Goal: Task Accomplishment & Management: Manage account settings

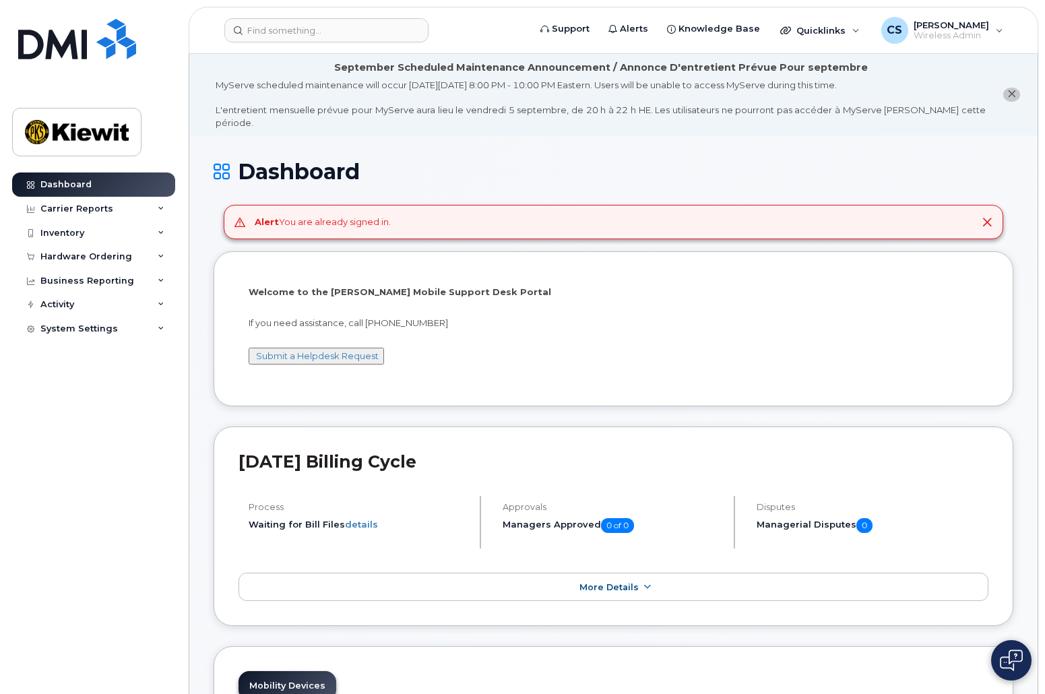
click at [312, 35] on input at bounding box center [326, 30] width 204 height 24
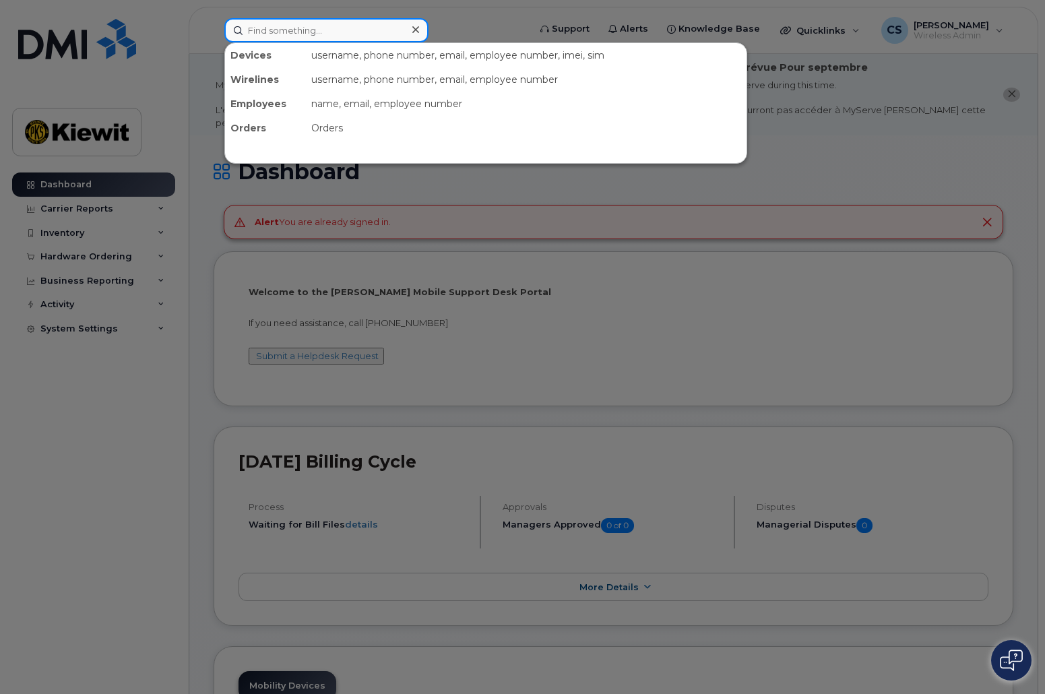
click at [312, 35] on input at bounding box center [326, 30] width 204 height 24
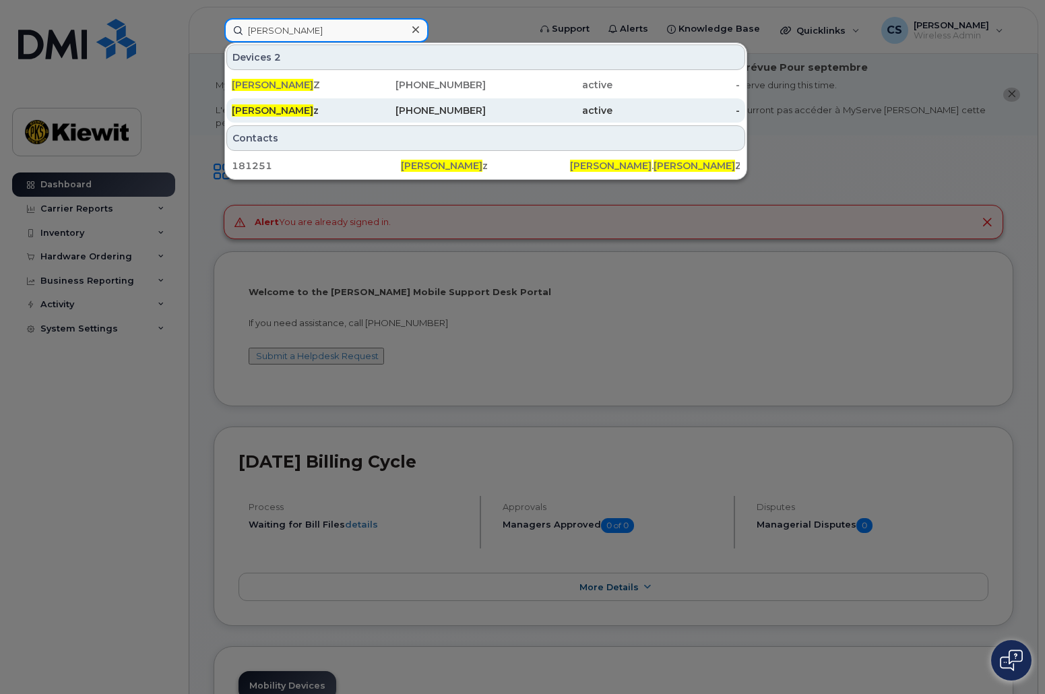
type input "corey schmit"
click at [299, 107] on div "Corey Schmit z" at bounding box center [295, 110] width 127 height 13
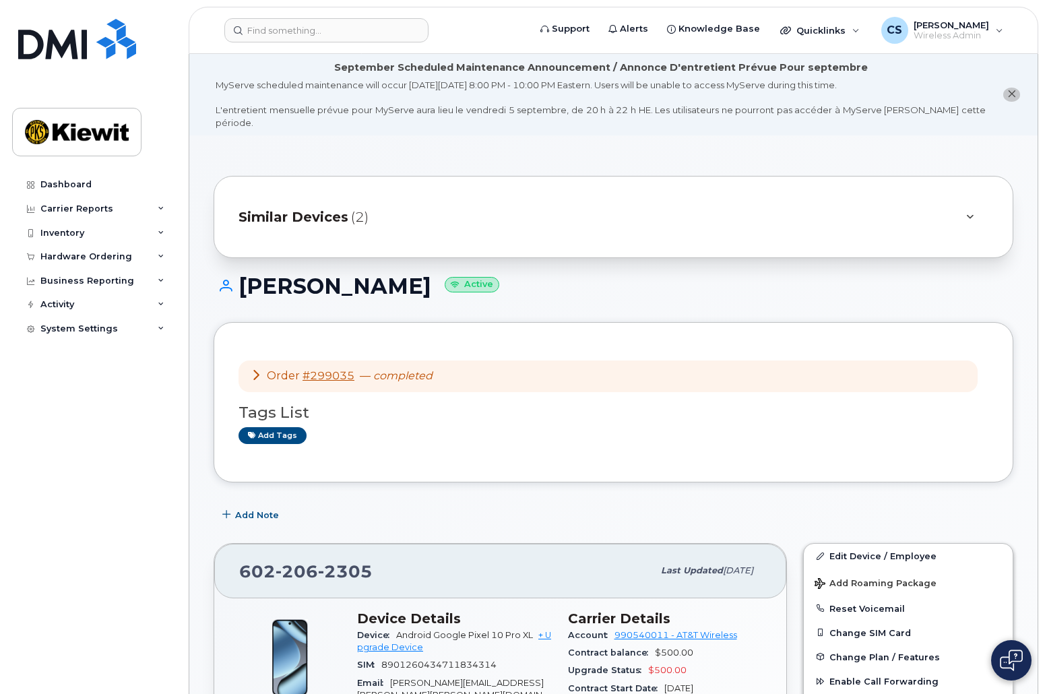
click at [169, 563] on div "Dashboard Carrier Reports Monthly Billing Data Daily Data Pooling Average Costi…" at bounding box center [95, 423] width 166 height 501
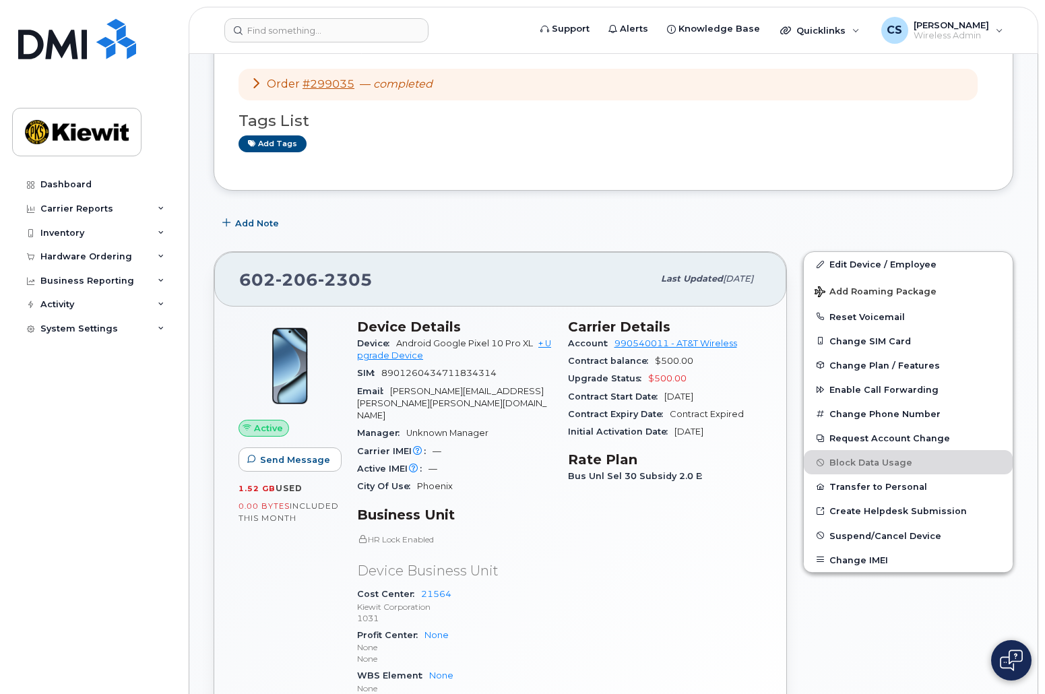
scroll to position [291, 0]
click at [890, 253] on link "Edit Device / Employee" at bounding box center [908, 265] width 209 height 24
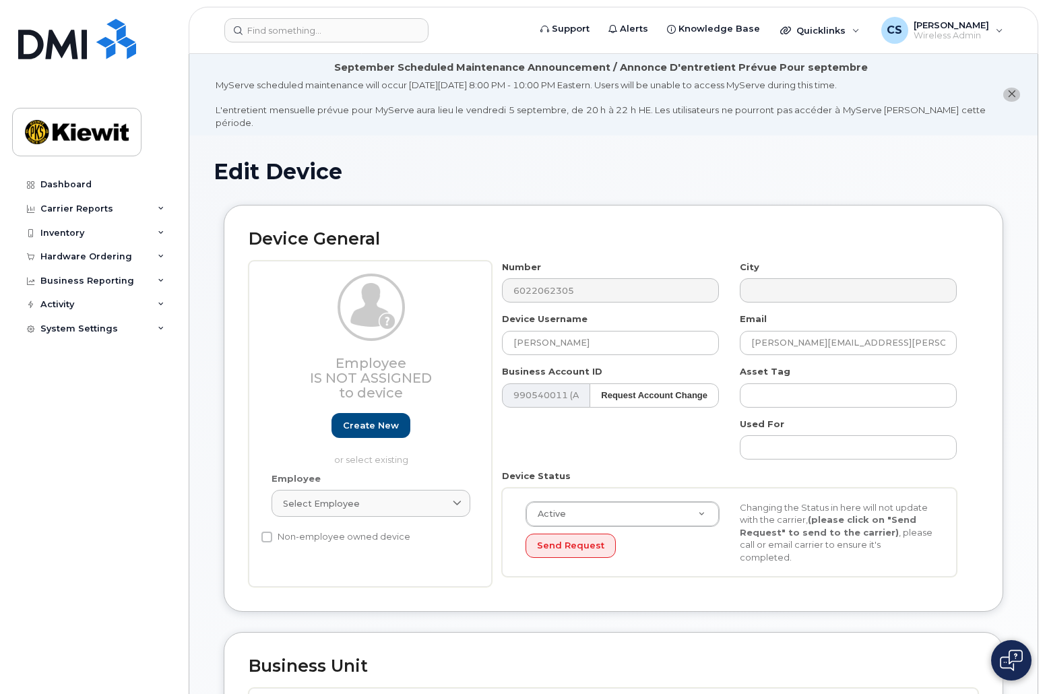
click at [154, 559] on div "Dashboard Carrier Reports Monthly Billing Data Daily Data Pooling Average Costi…" at bounding box center [95, 423] width 166 height 501
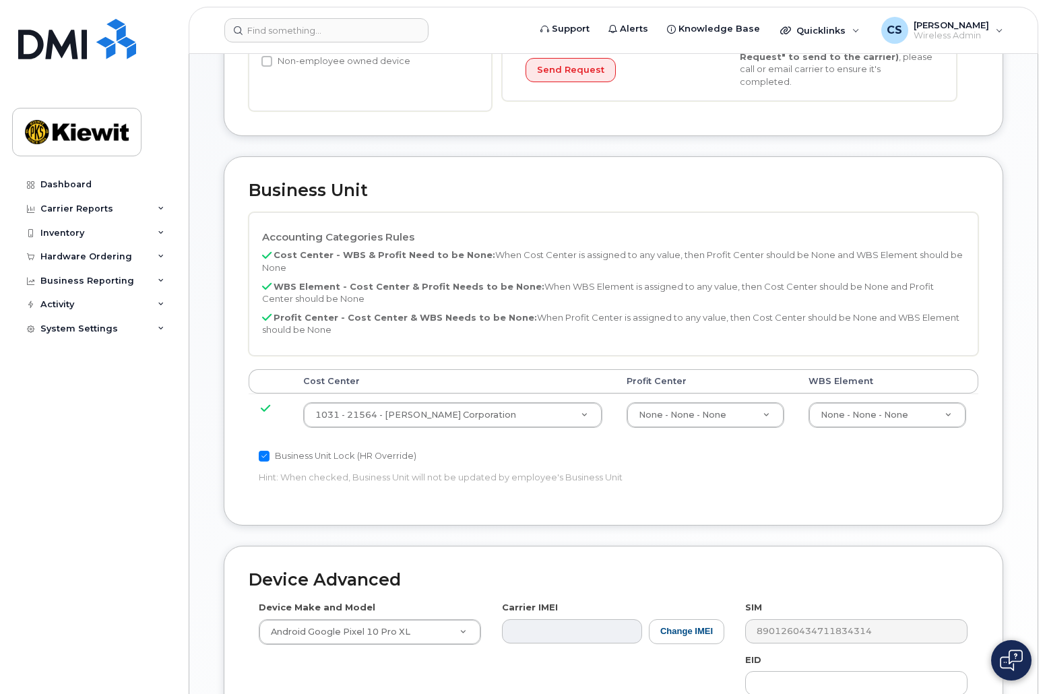
scroll to position [476, 0]
click at [722, 493] on div "Business Unit Accounting Categories Rules Cost Center - WBS & Profit Need to be…" at bounding box center [614, 340] width 780 height 369
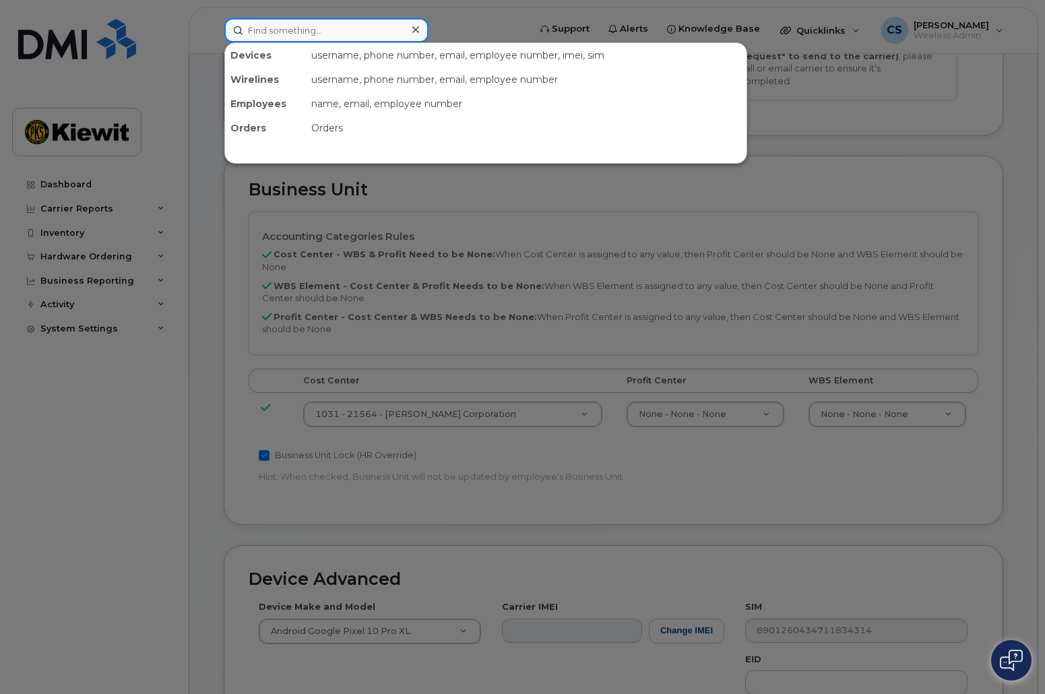
click at [321, 36] on input at bounding box center [326, 30] width 204 height 24
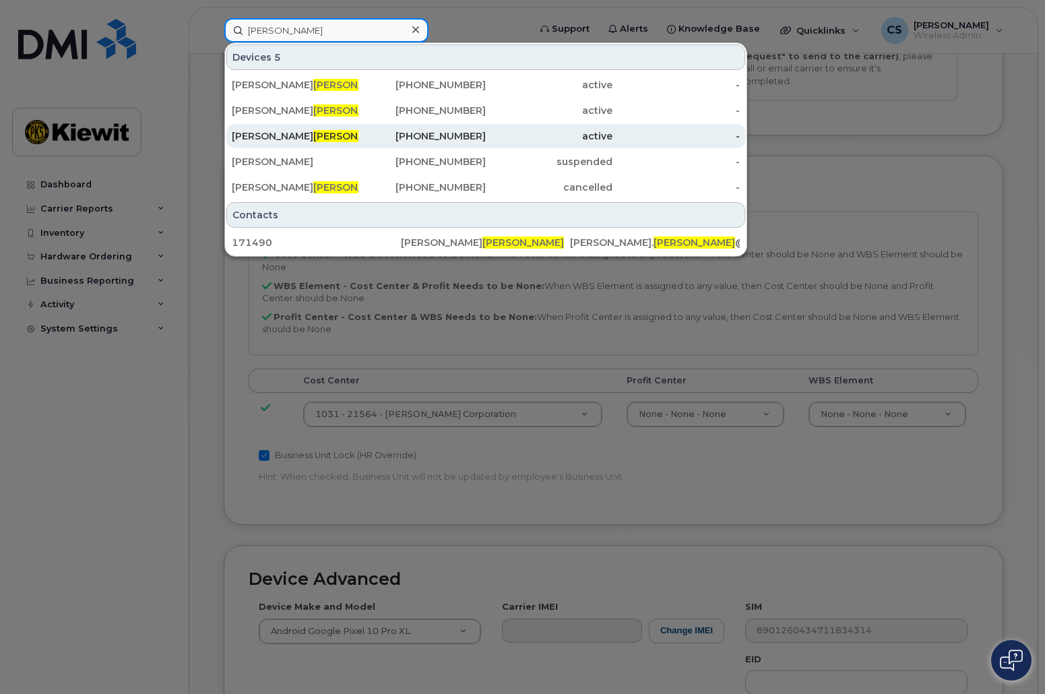
type input "herberger"
click at [359, 129] on div "Josh Herberger" at bounding box center [422, 136] width 127 height 24
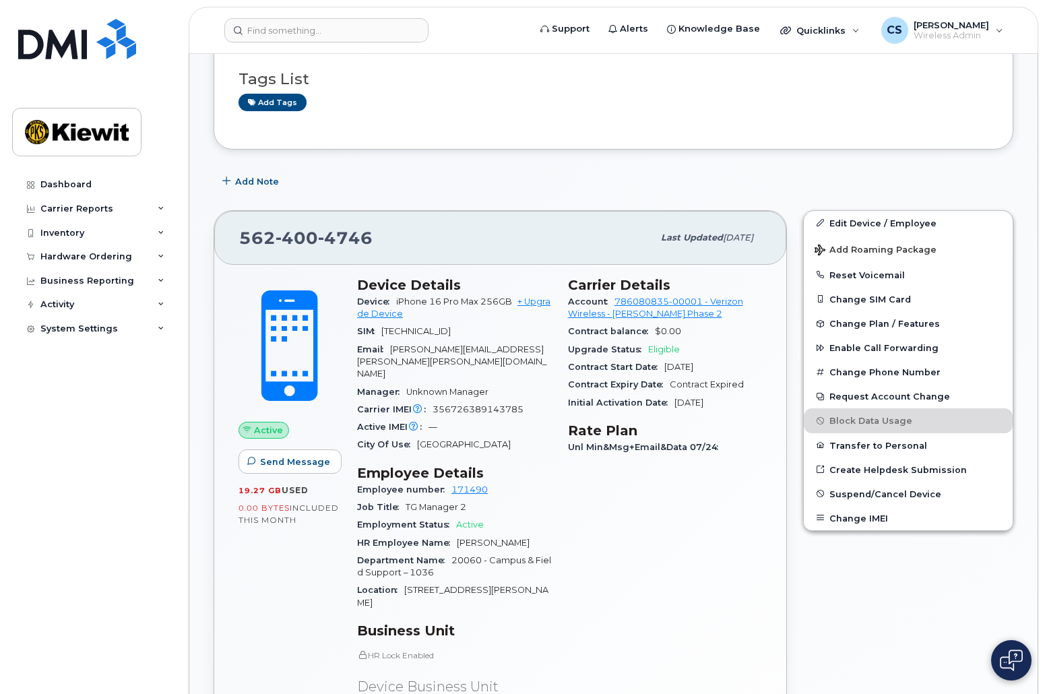
scroll to position [319, 0]
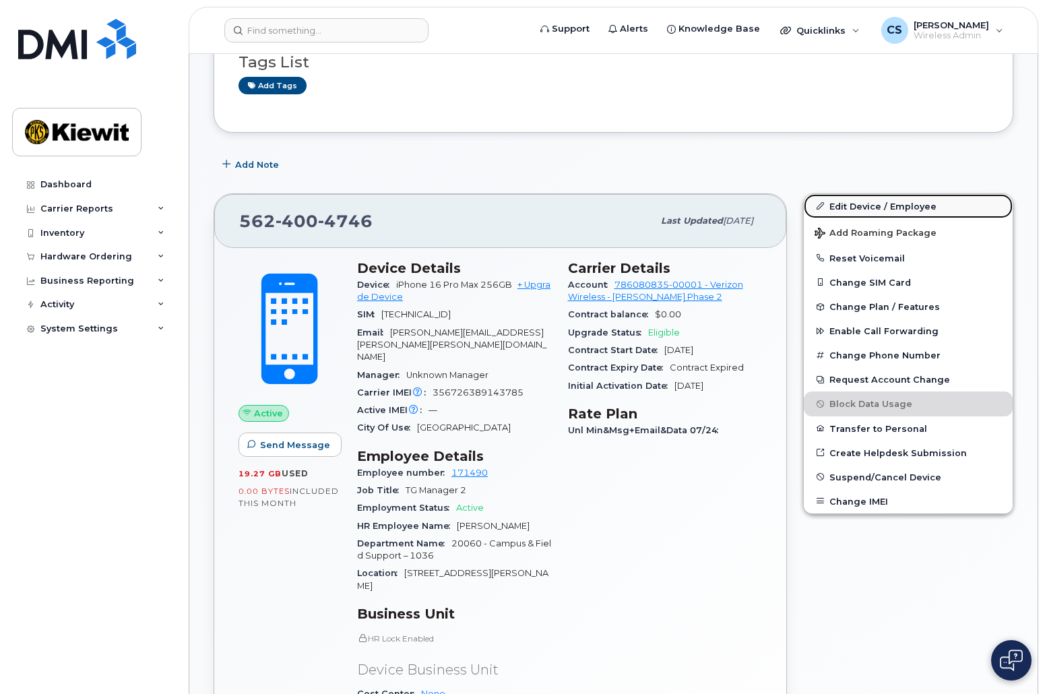
click at [893, 196] on link "Edit Device / Employee" at bounding box center [908, 206] width 209 height 24
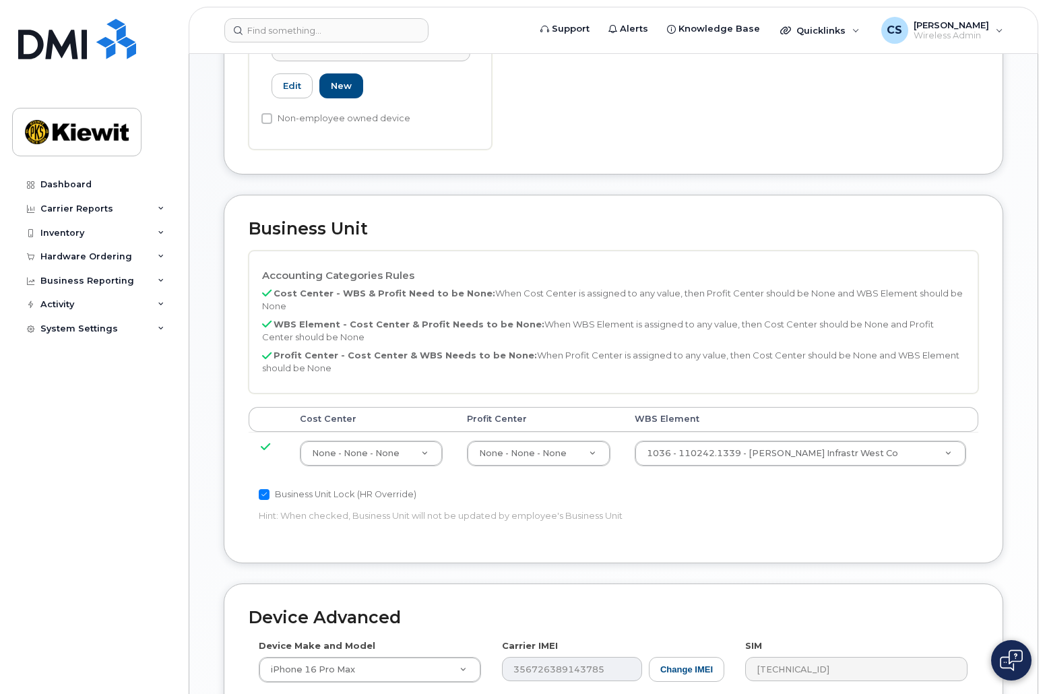
scroll to position [546, 0]
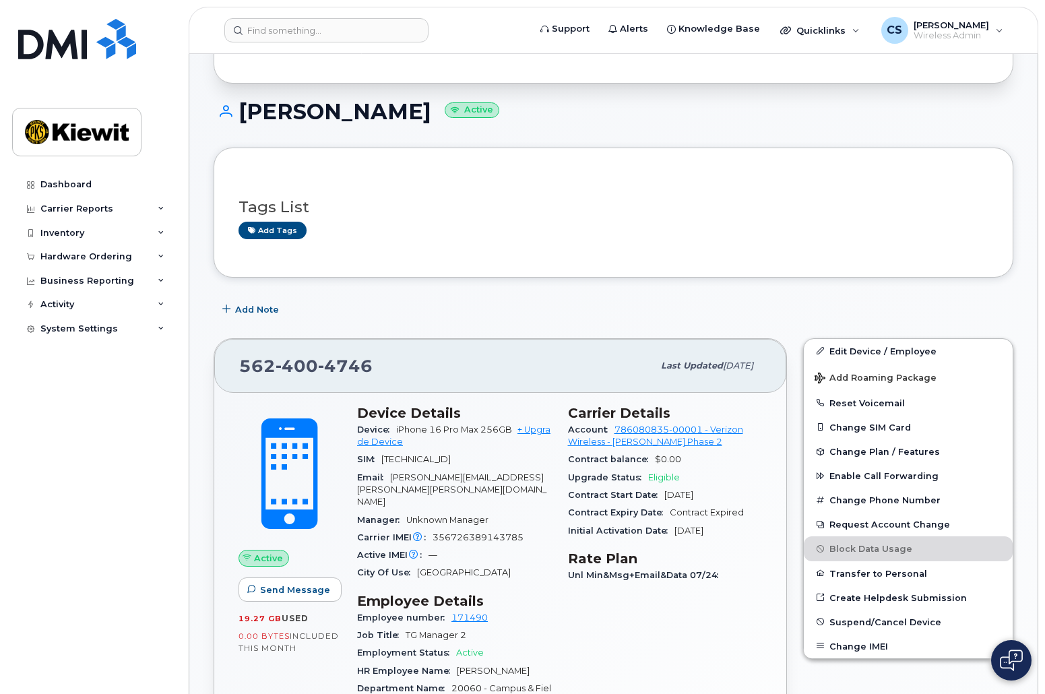
scroll to position [150, 0]
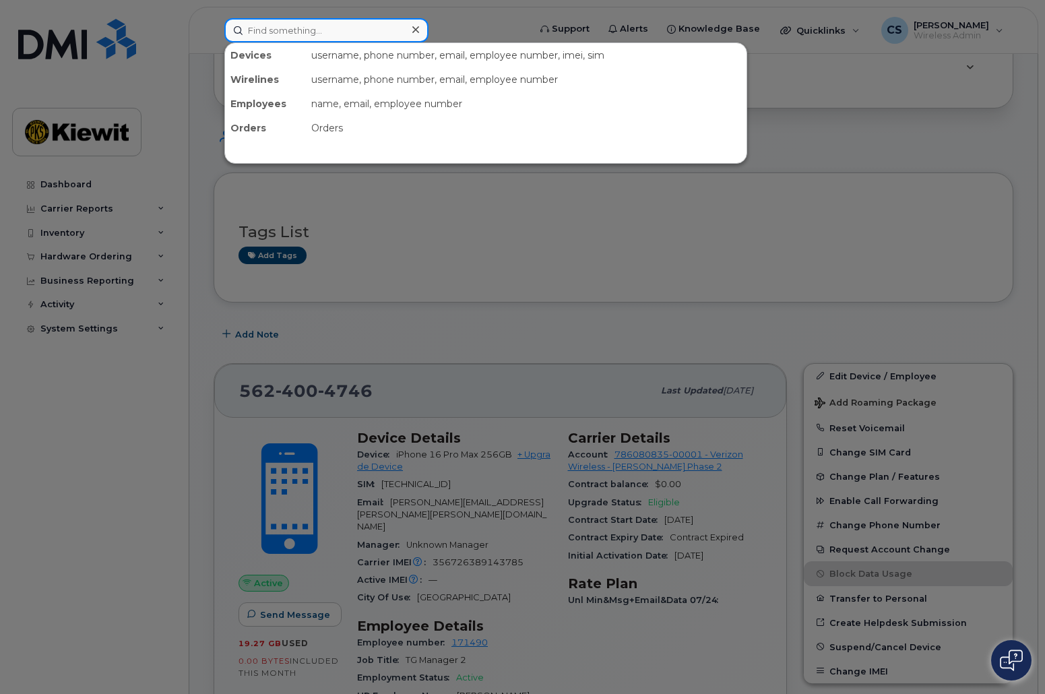
click at [372, 34] on input at bounding box center [326, 30] width 204 height 24
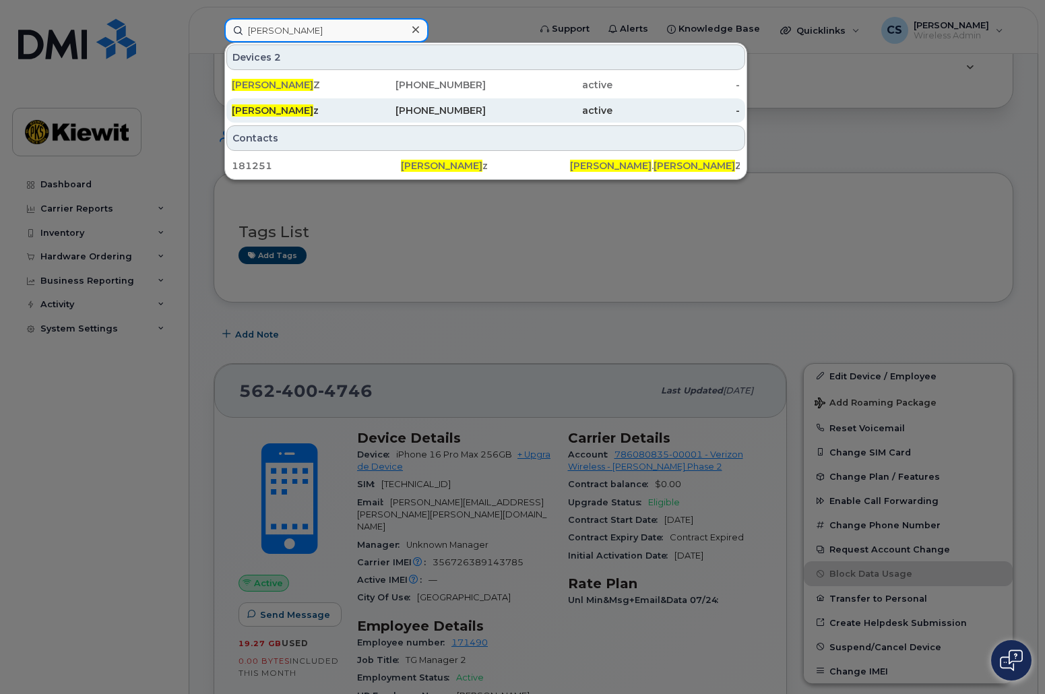
type input "corey schmit"
click at [336, 115] on div "Corey Schmit z" at bounding box center [295, 110] width 127 height 13
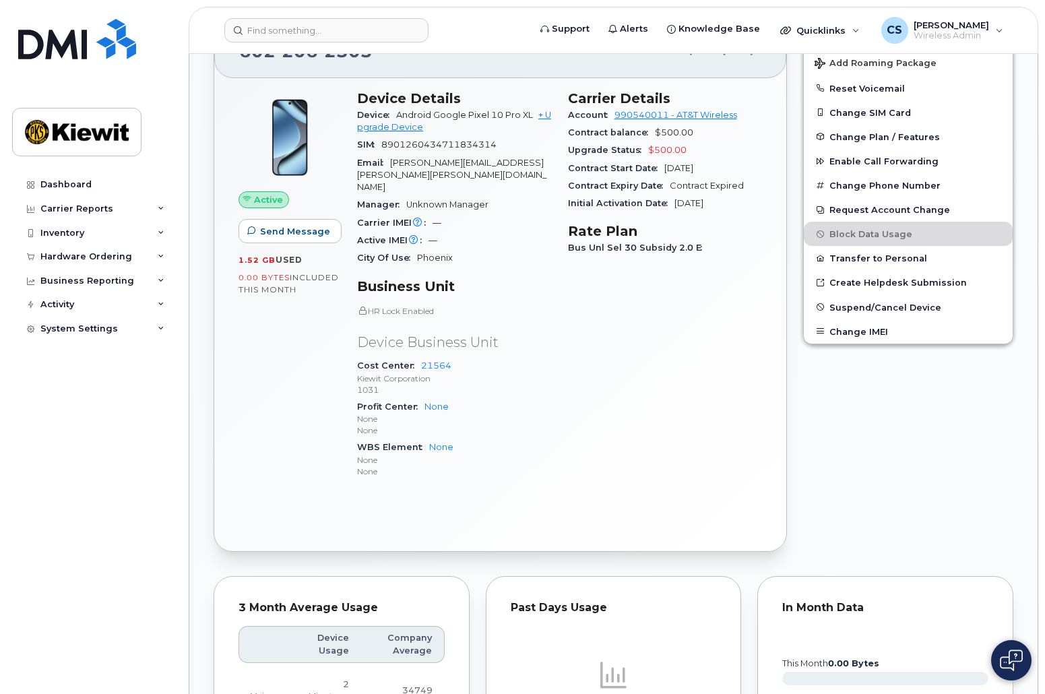
scroll to position [520, 0]
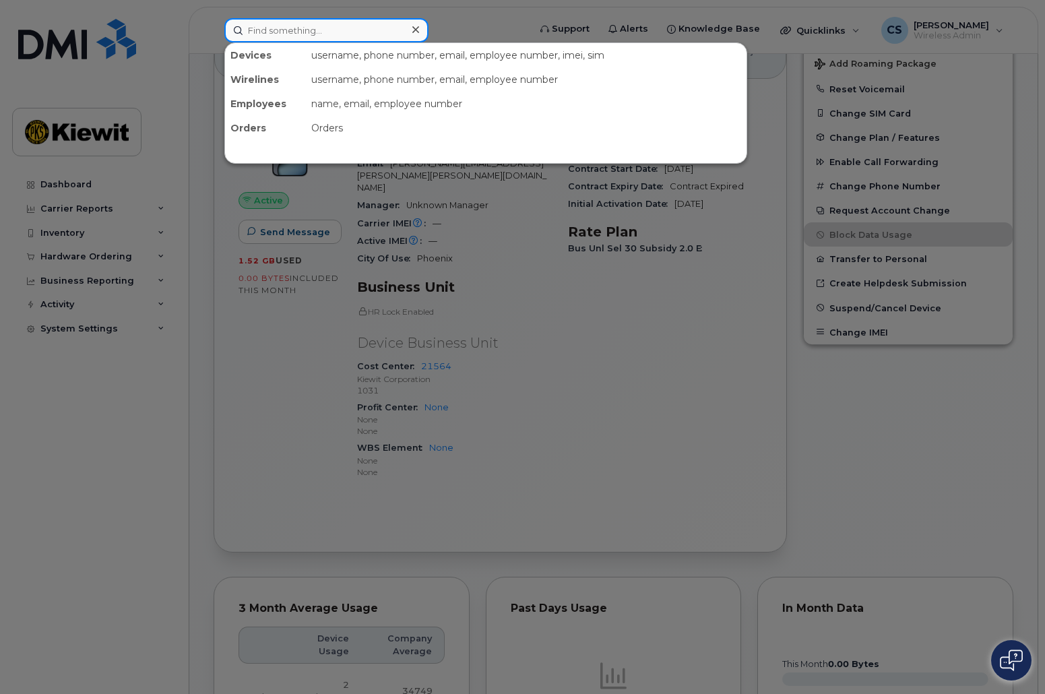
click at [379, 24] on input at bounding box center [326, 30] width 204 height 24
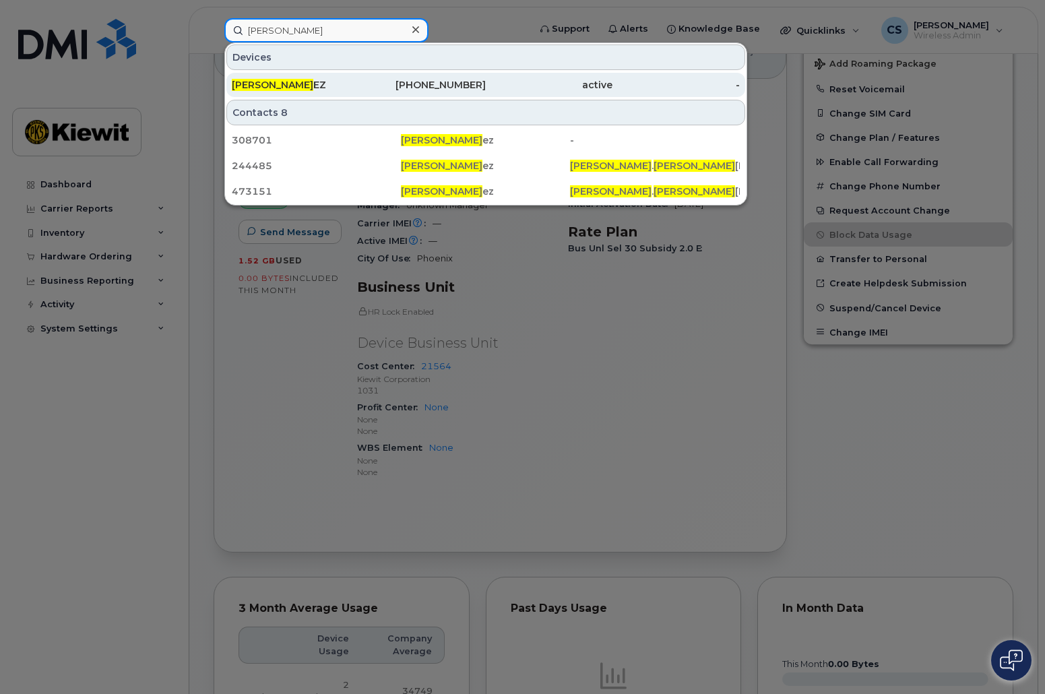
type input "adrian martin"
click at [352, 86] on div "ADRIAN MARTIN EZ" at bounding box center [295, 84] width 127 height 13
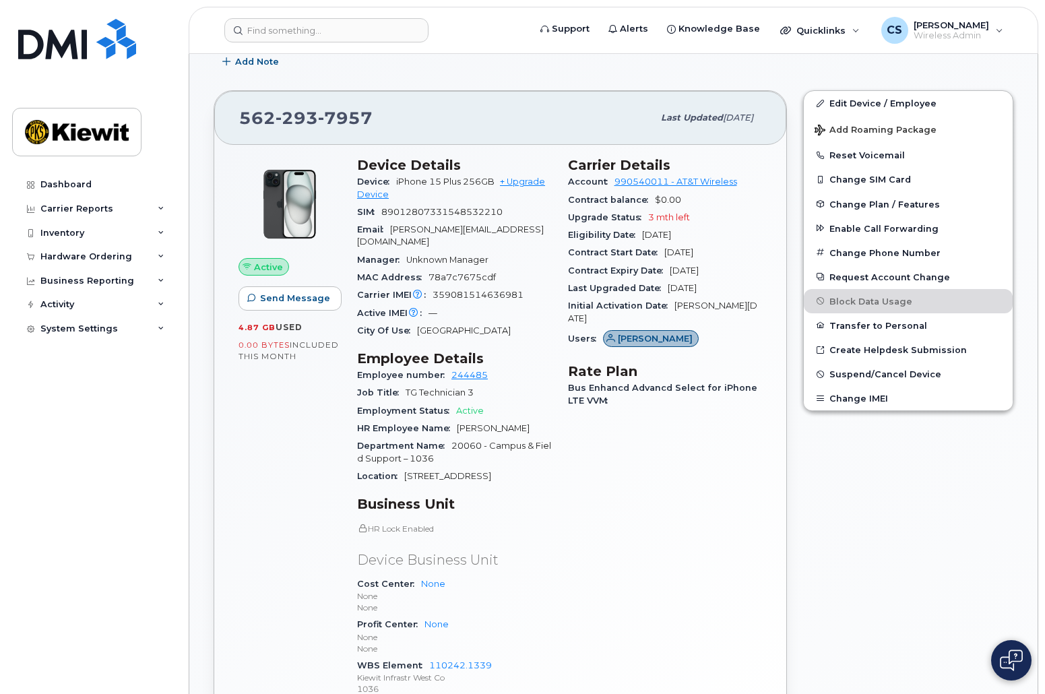
scroll to position [408, 0]
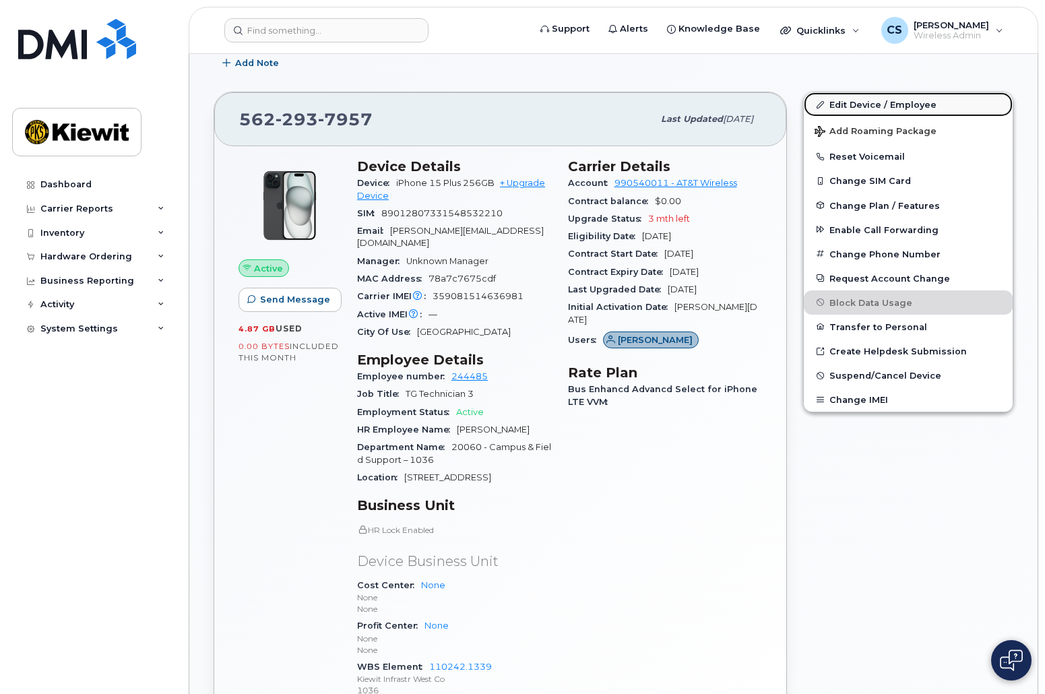
click at [877, 108] on link "Edit Device / Employee" at bounding box center [908, 104] width 209 height 24
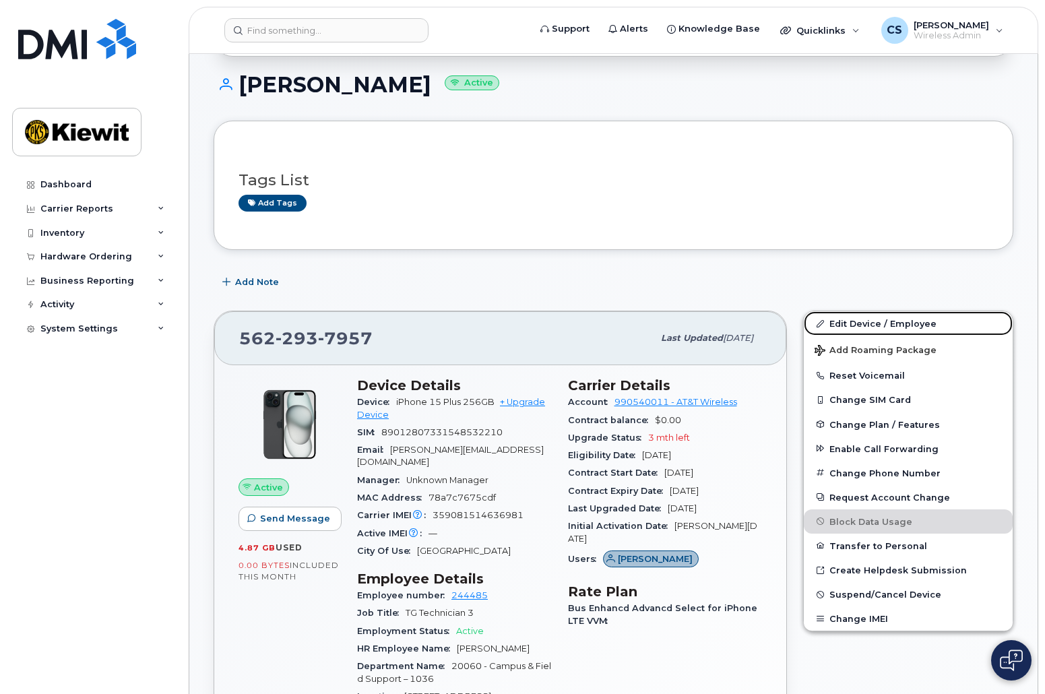
scroll to position [155, 0]
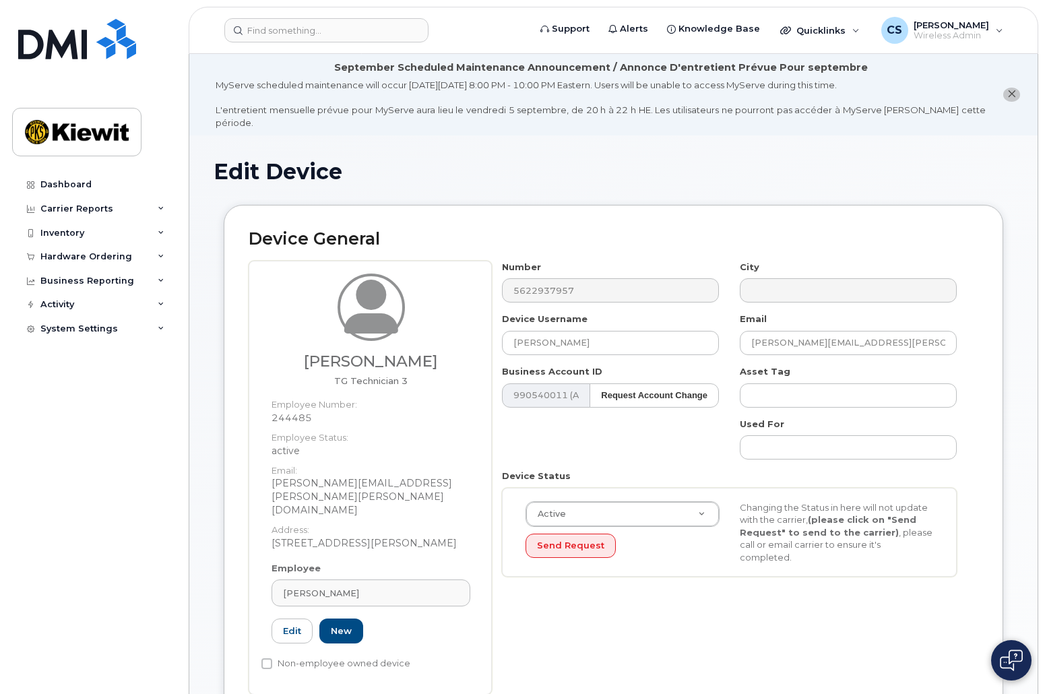
click at [299, 42] on header "Support Alerts Knowledge Base Quicklinks Suspend / Cancel Device Change SIM Car…" at bounding box center [614, 30] width 850 height 47
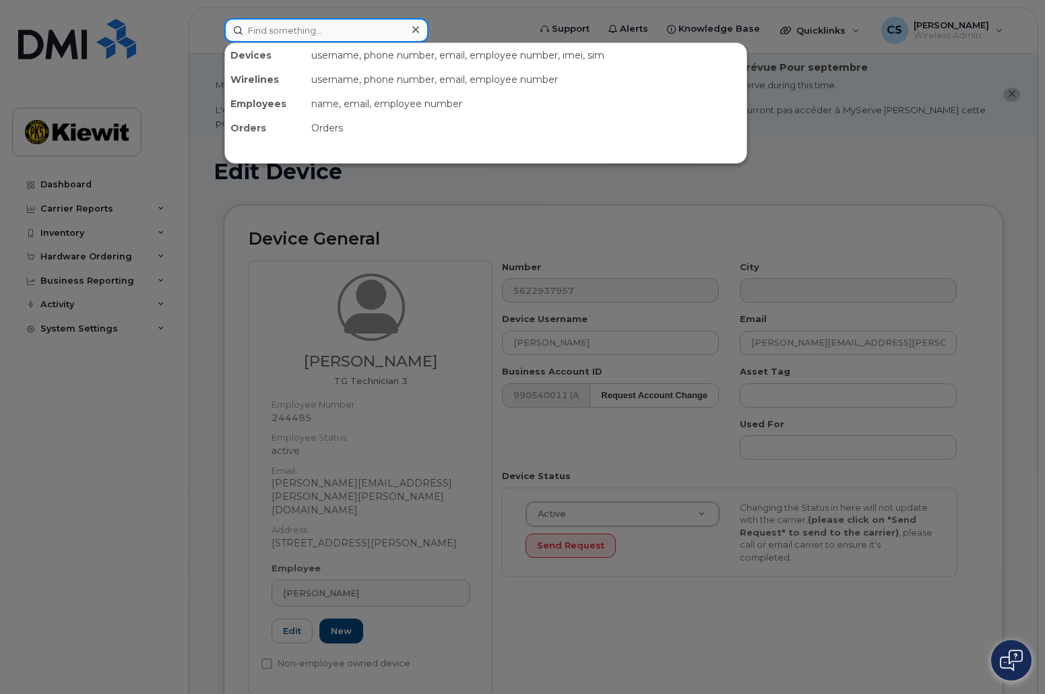
click at [304, 34] on input at bounding box center [326, 30] width 204 height 24
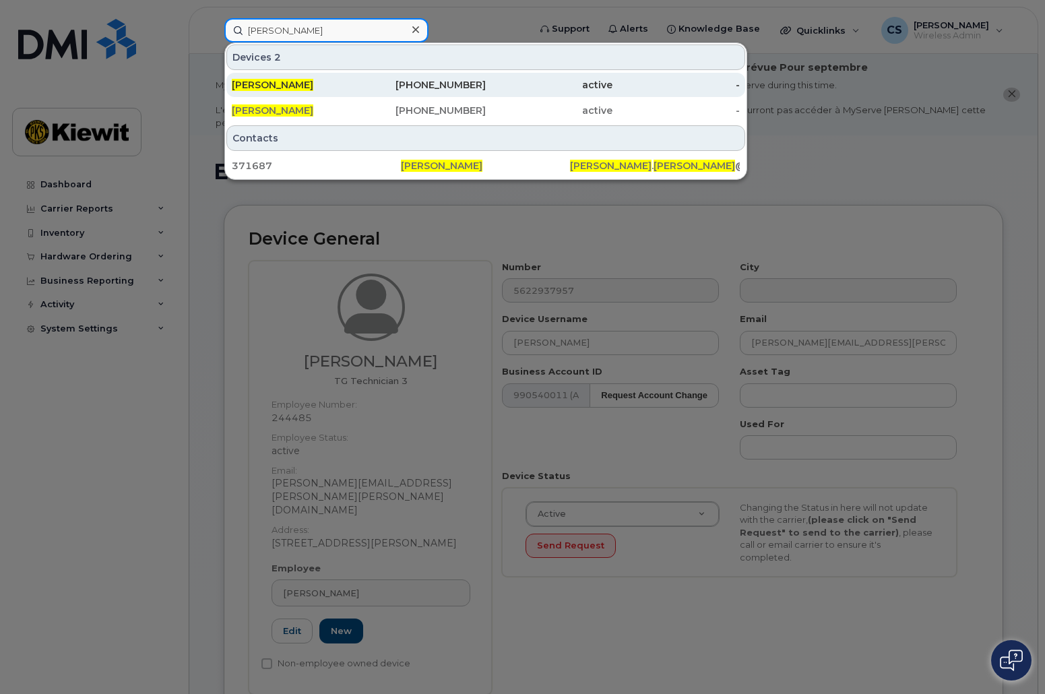
type input "seth crim"
click at [272, 89] on span "SETH CRIM" at bounding box center [273, 85] width 82 height 12
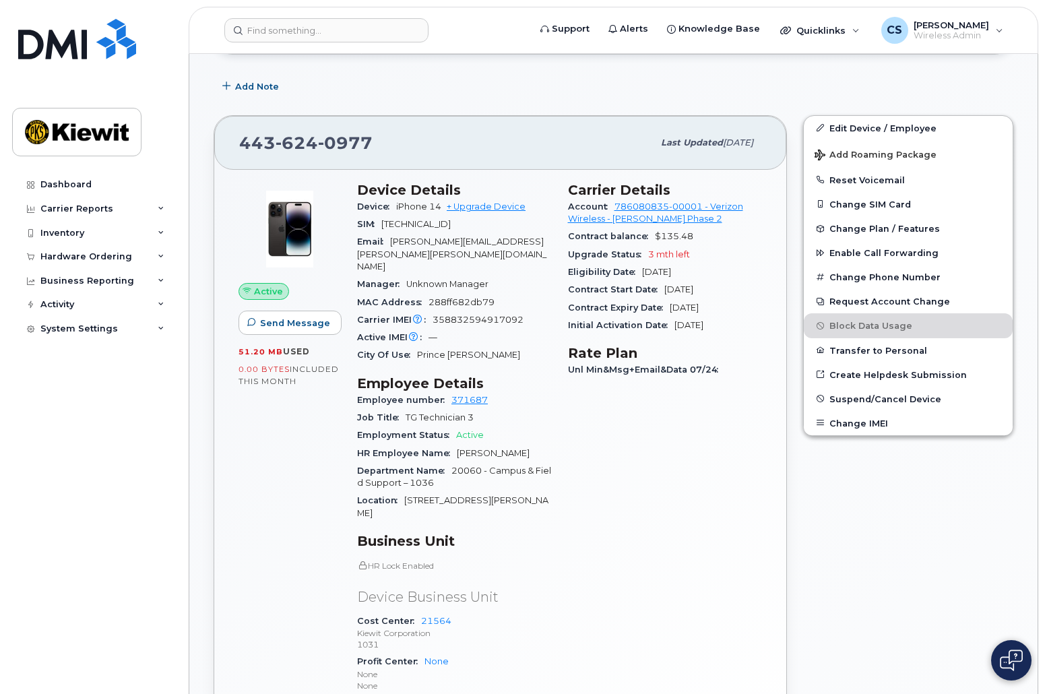
scroll to position [382, 0]
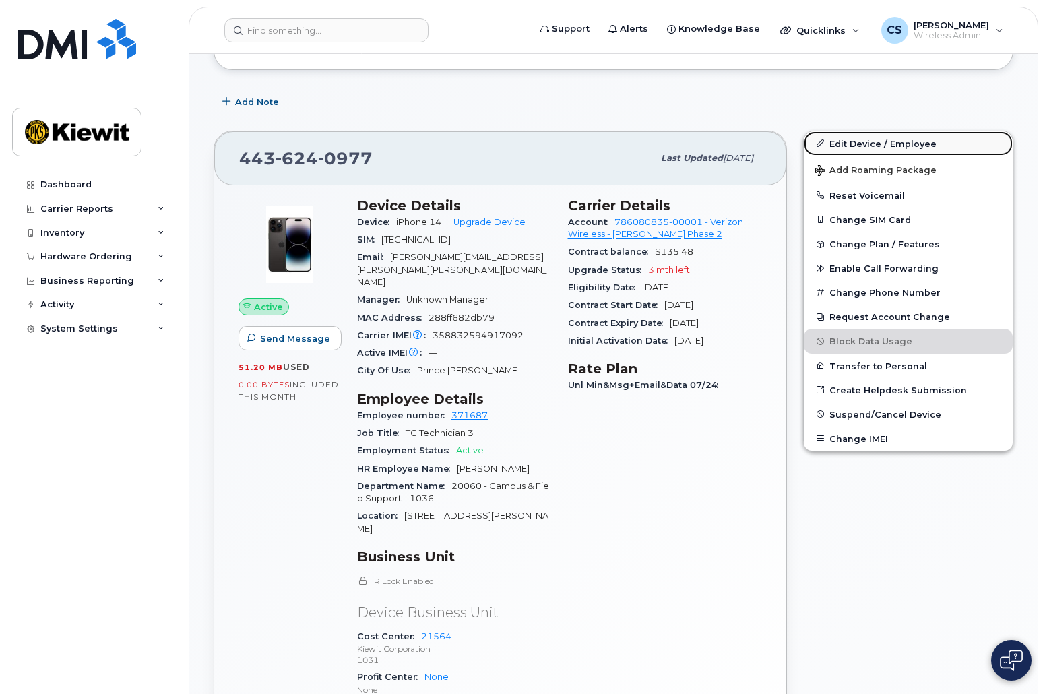
click at [929, 139] on link "Edit Device / Employee" at bounding box center [908, 143] width 209 height 24
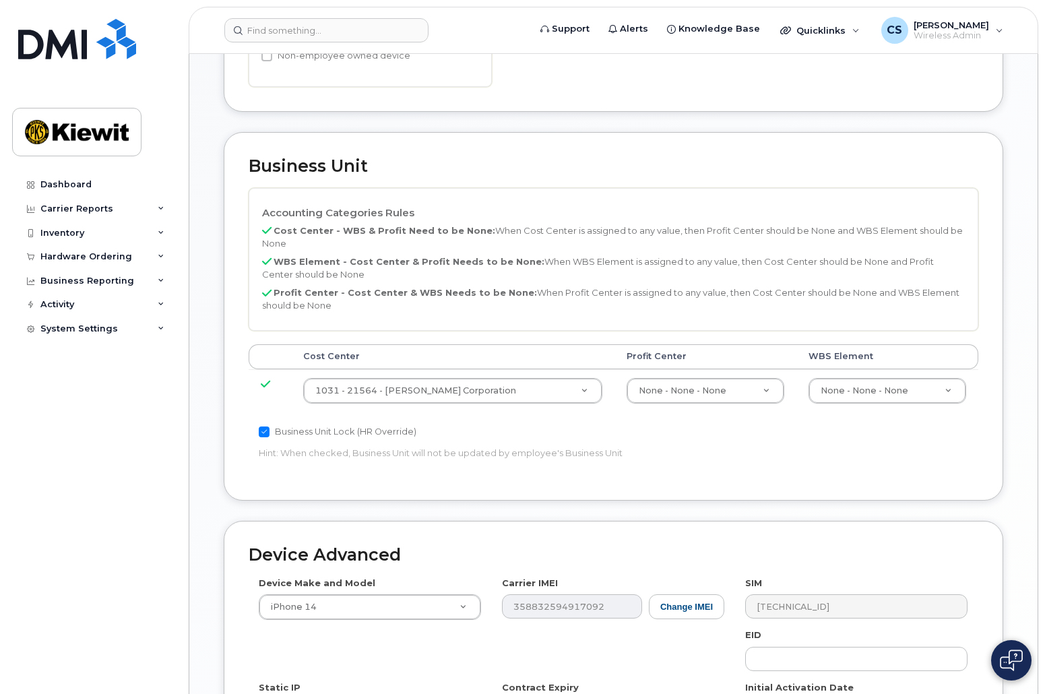
scroll to position [608, 0]
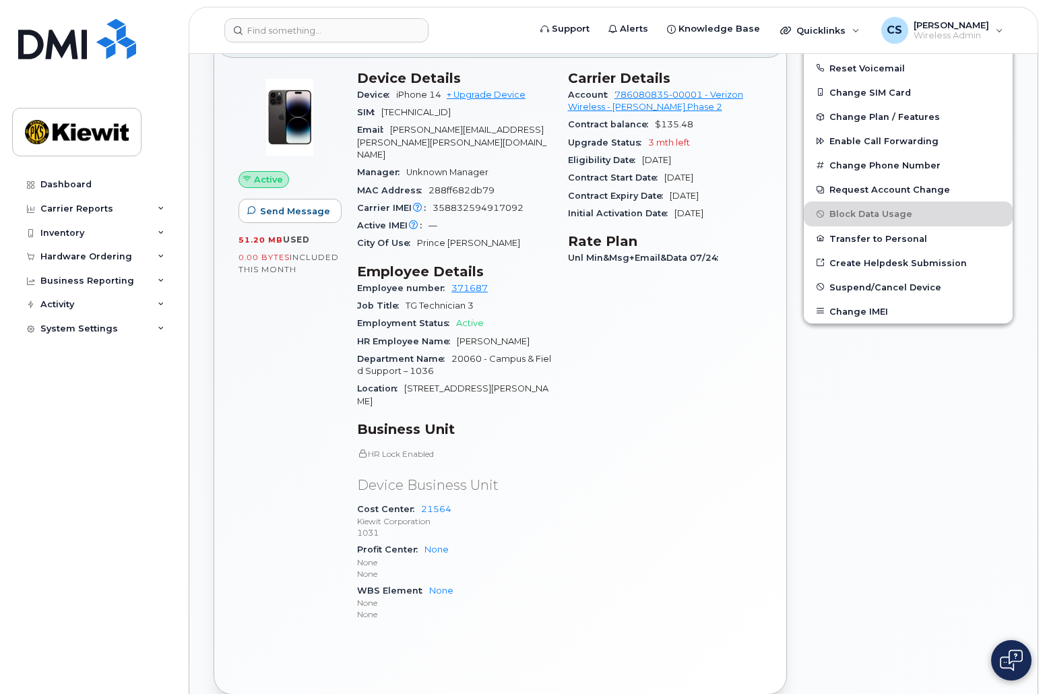
scroll to position [507, 0]
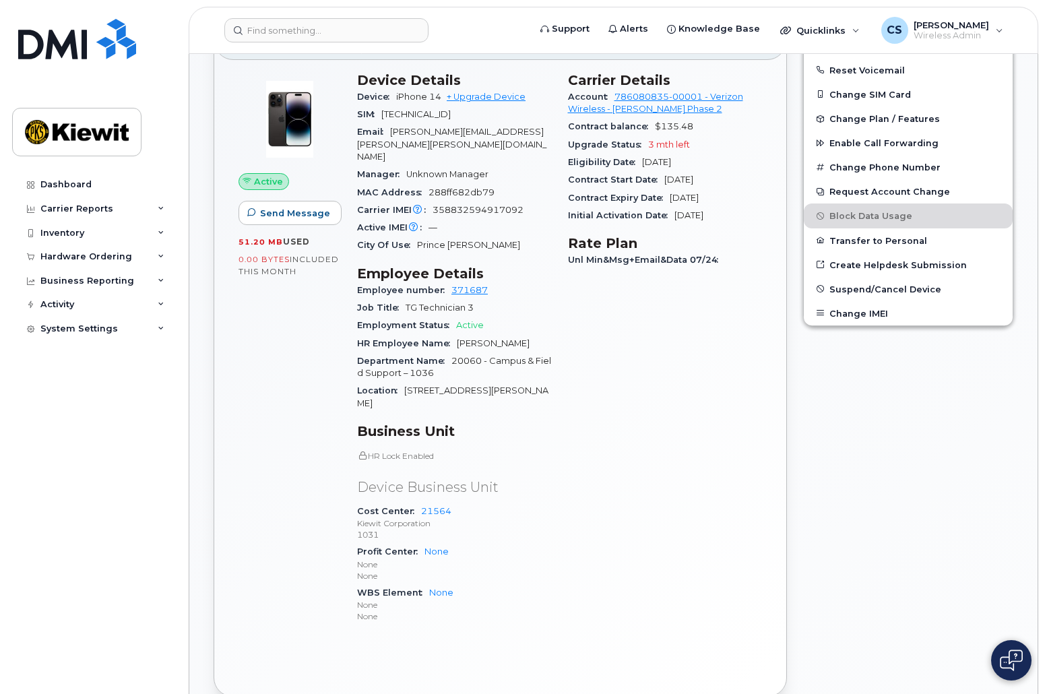
click at [259, 537] on div "Active Send Message 51.20 MB  used 0.00 Bytes  included this month" at bounding box center [289, 354] width 119 height 580
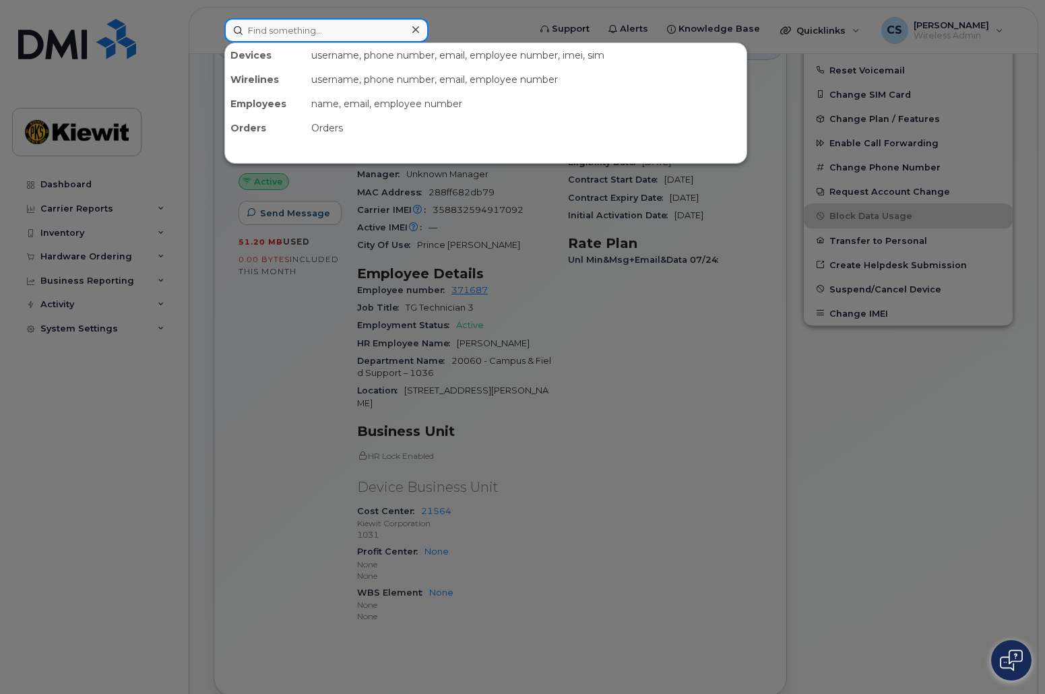
click at [319, 39] on input at bounding box center [326, 30] width 204 height 24
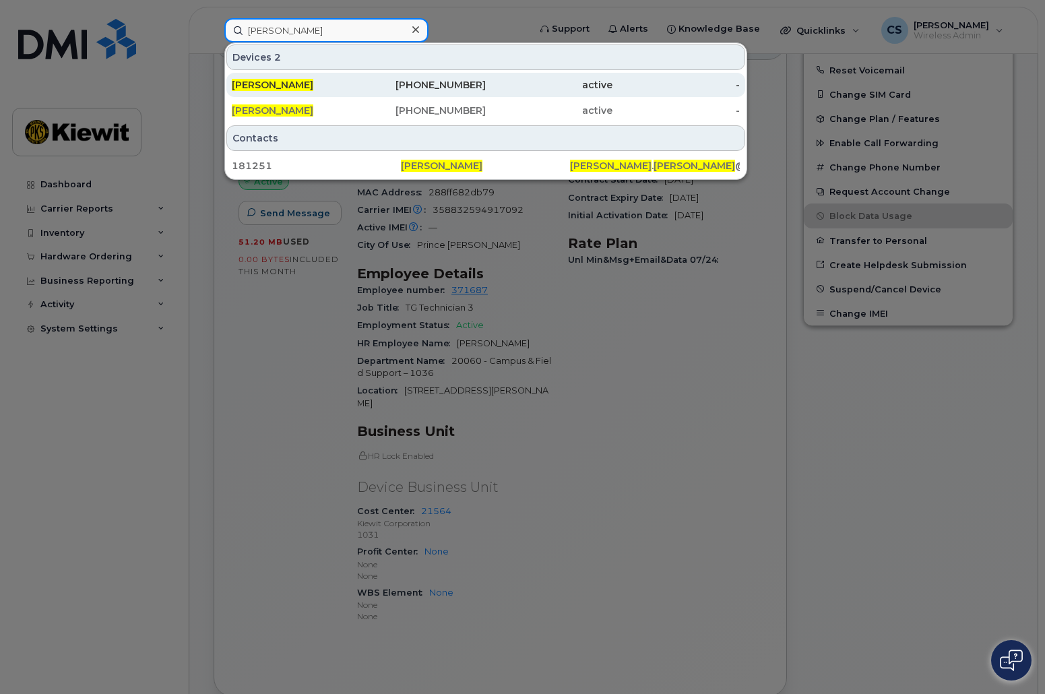
type input "corey schmitz"
click at [307, 87] on span "COREY SCHMITZ" at bounding box center [273, 85] width 82 height 12
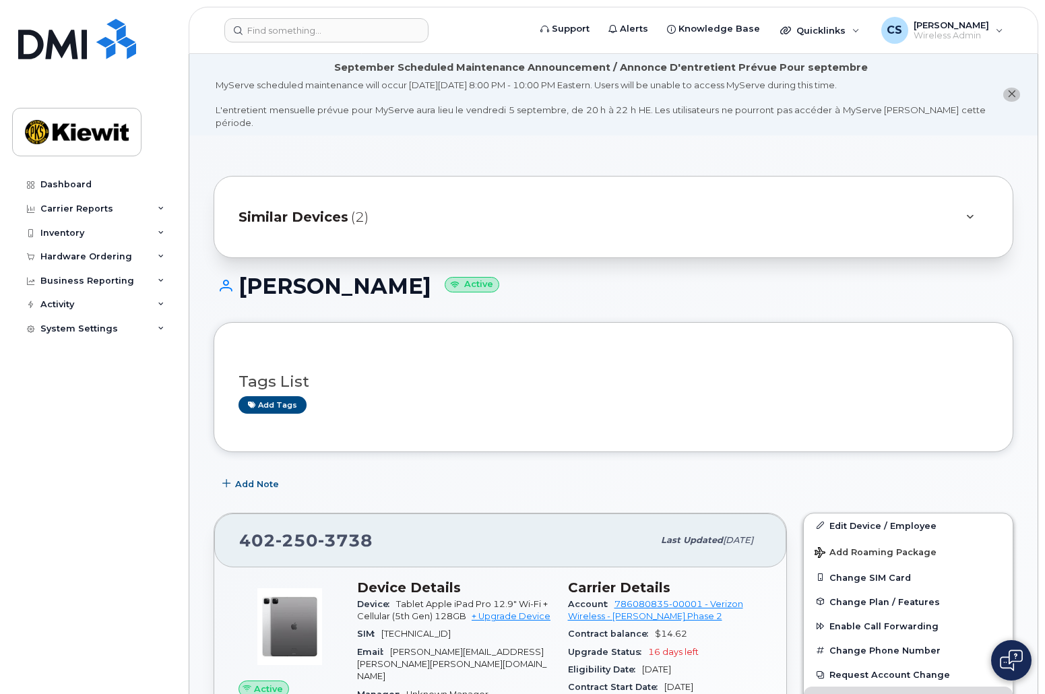
click at [288, 85] on div "MyServe scheduled maintenance will occur [DATE][DATE] 8:00 PM - 10:00 PM Easter…" at bounding box center [601, 104] width 770 height 50
click at [347, 208] on div "Similar Devices (2)" at bounding box center [595, 217] width 712 height 32
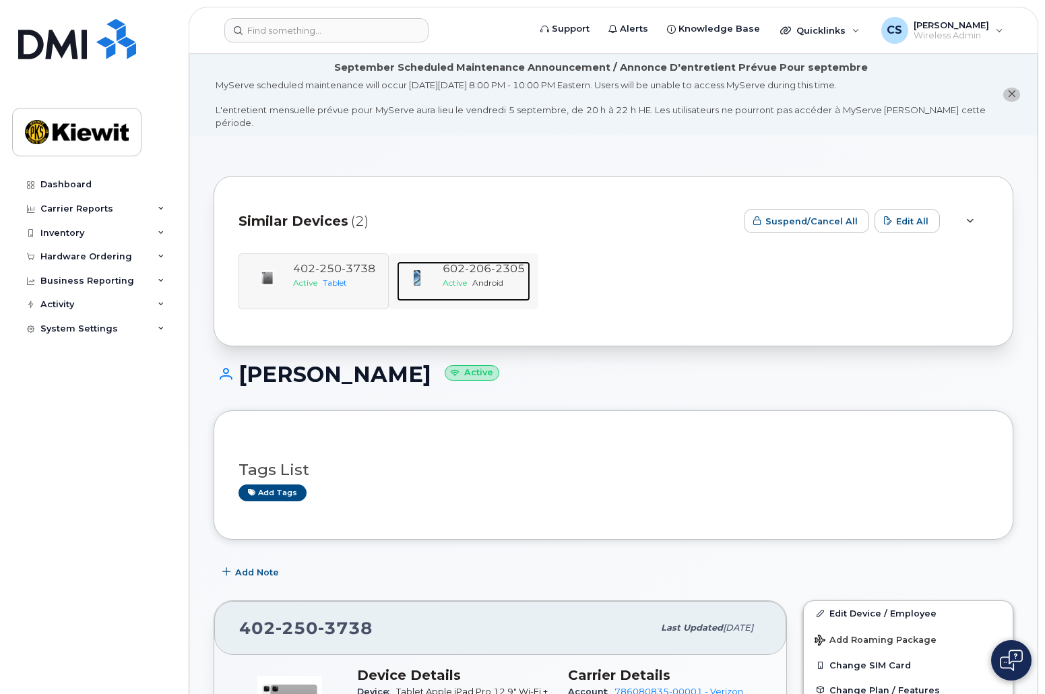
click at [491, 262] on span "206" at bounding box center [508, 268] width 34 height 13
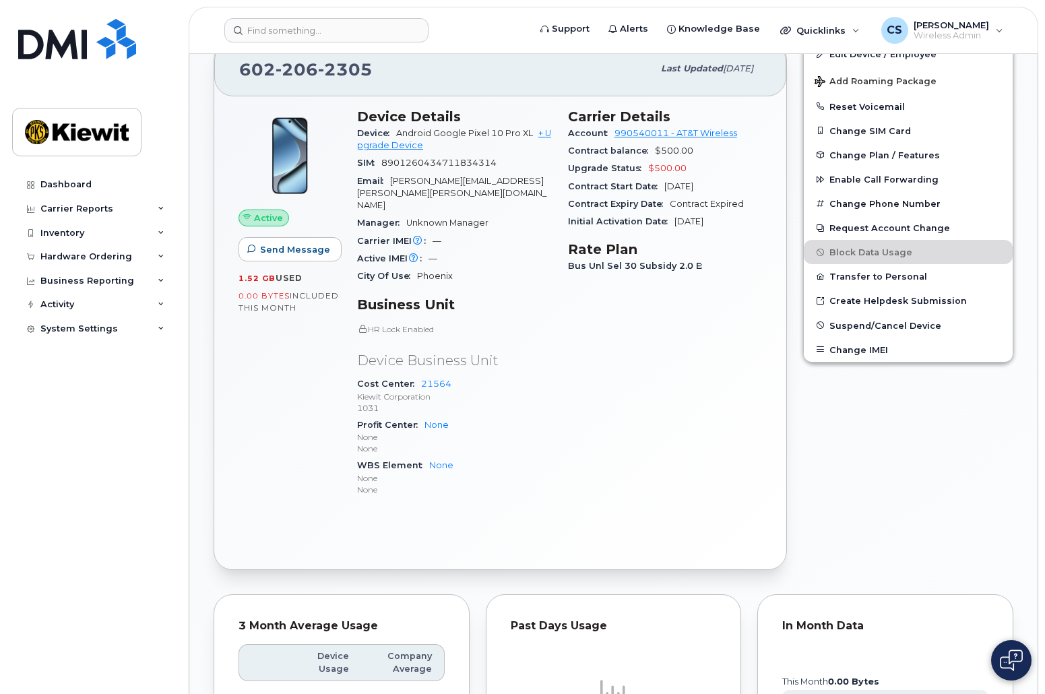
scroll to position [503, 0]
click at [367, 497] on div "Active Send Message 1.52 GB  used 0.00 Bytes  included this month Device Detail…" at bounding box center [500, 332] width 572 height 473
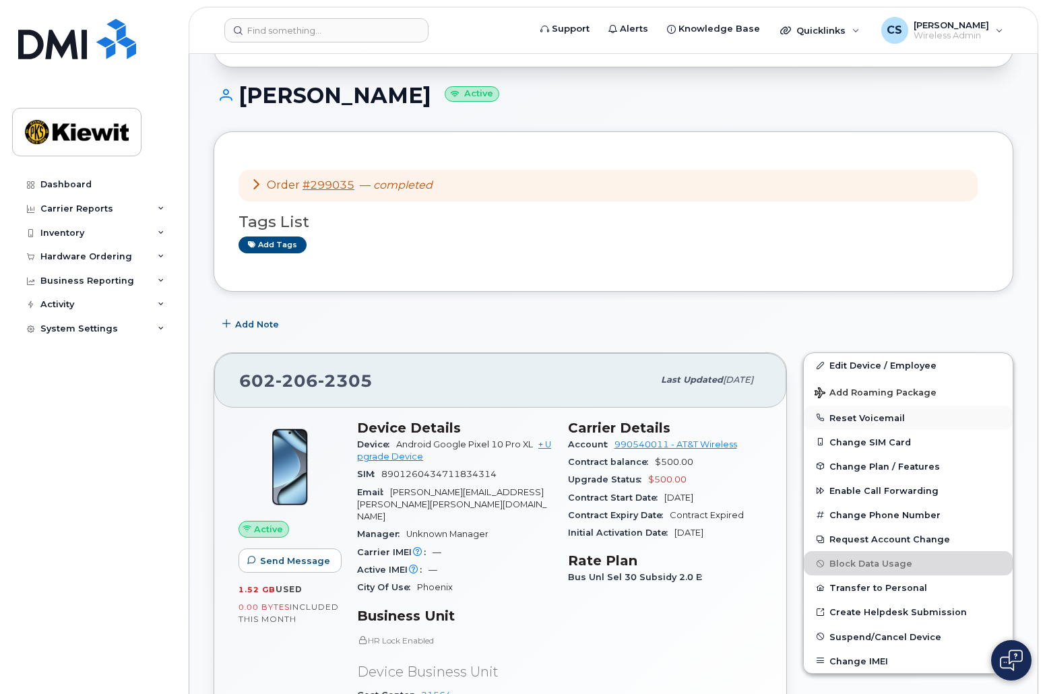
scroll to position [186, 0]
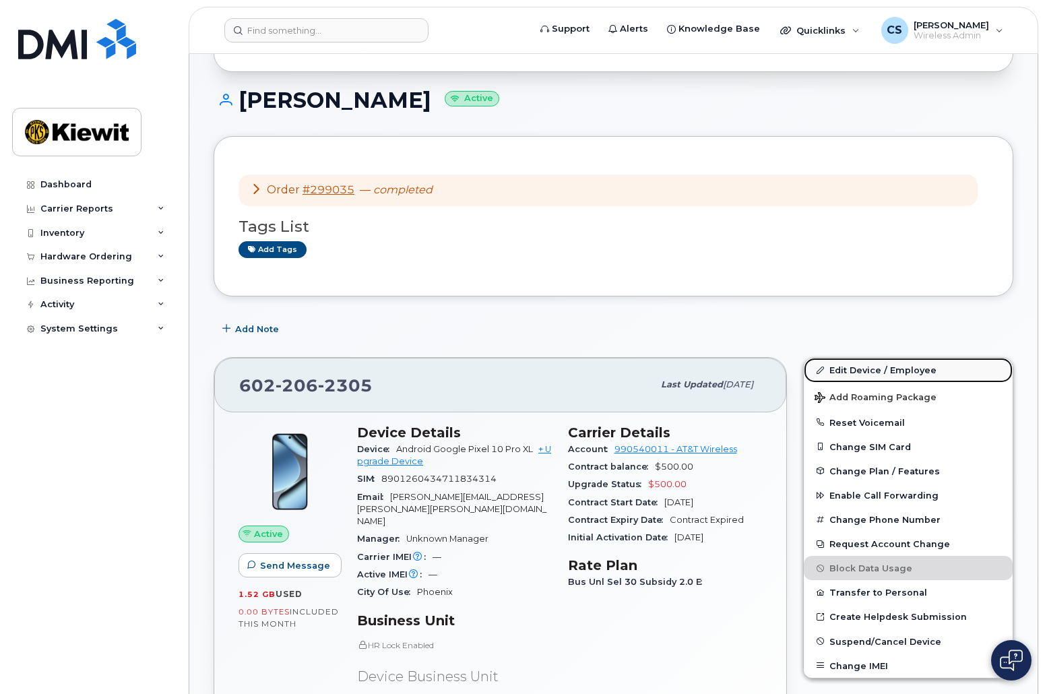
click at [890, 358] on link "Edit Device / Employee" at bounding box center [908, 370] width 209 height 24
click at [854, 358] on link "Edit Device / Employee" at bounding box center [908, 370] width 209 height 24
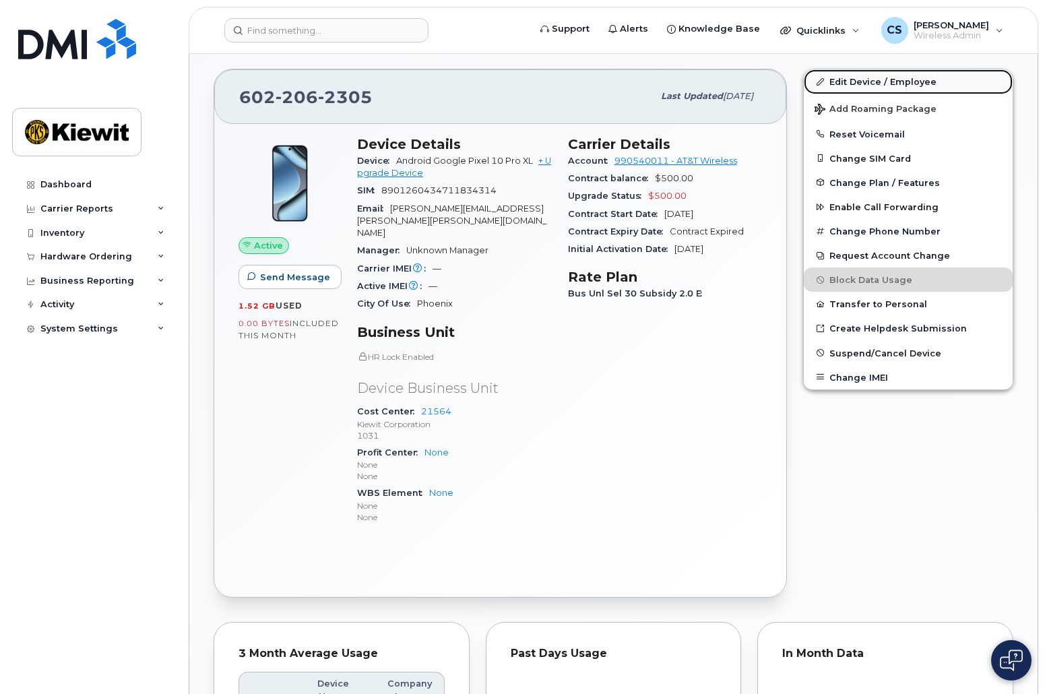
scroll to position [475, 0]
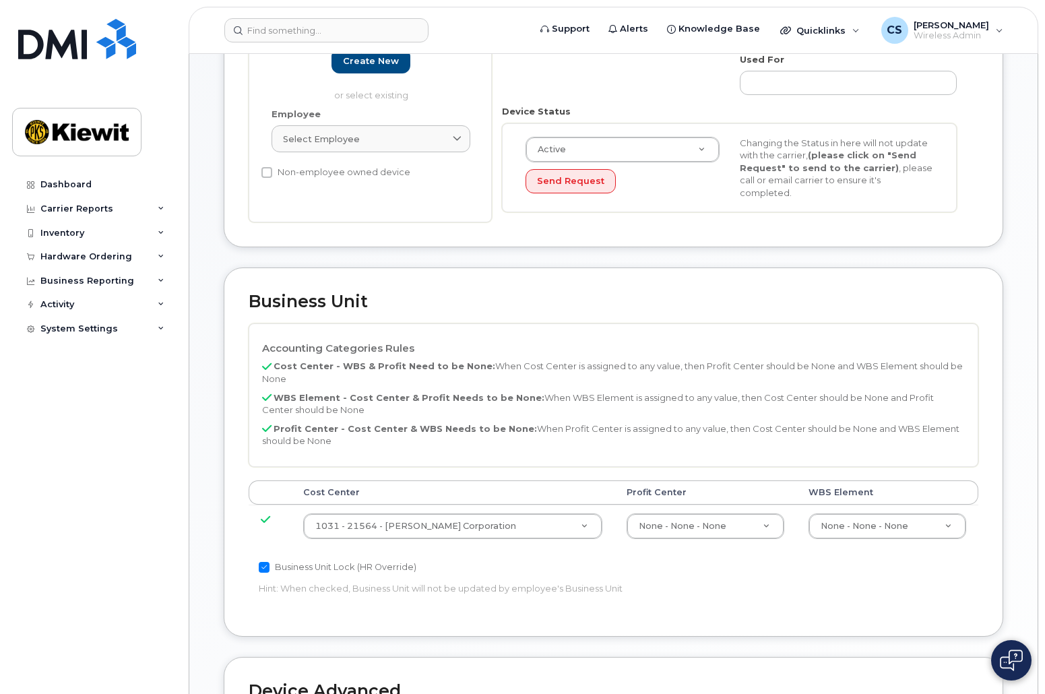
scroll to position [411, 0]
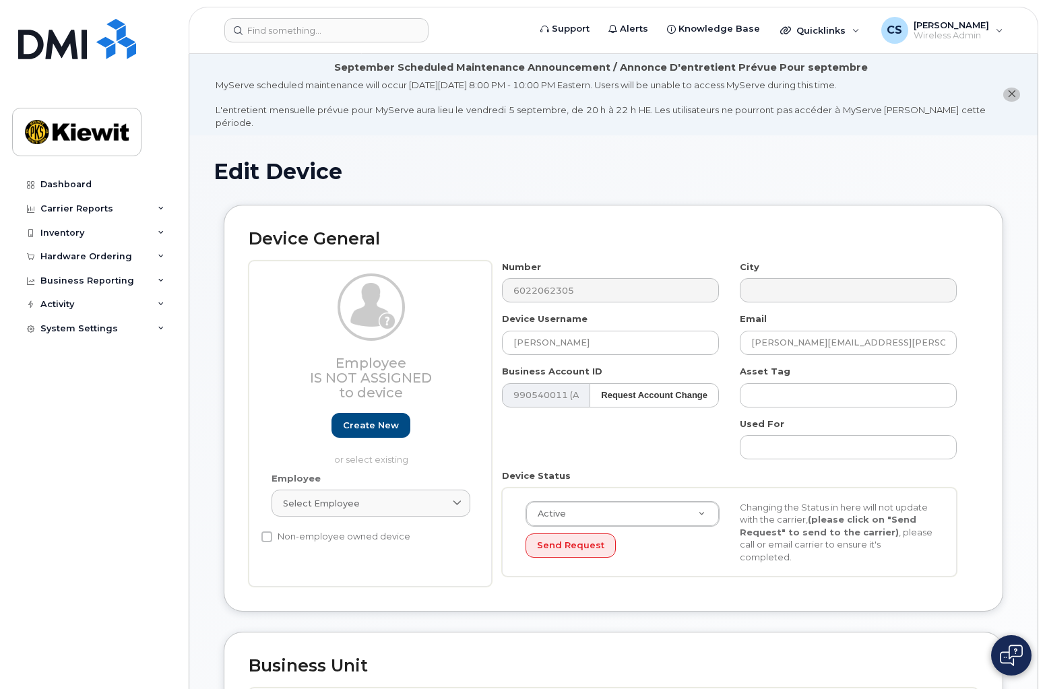
click at [951, 166] on h1 "Edit Device" at bounding box center [614, 172] width 800 height 24
